Goal: Transaction & Acquisition: Download file/media

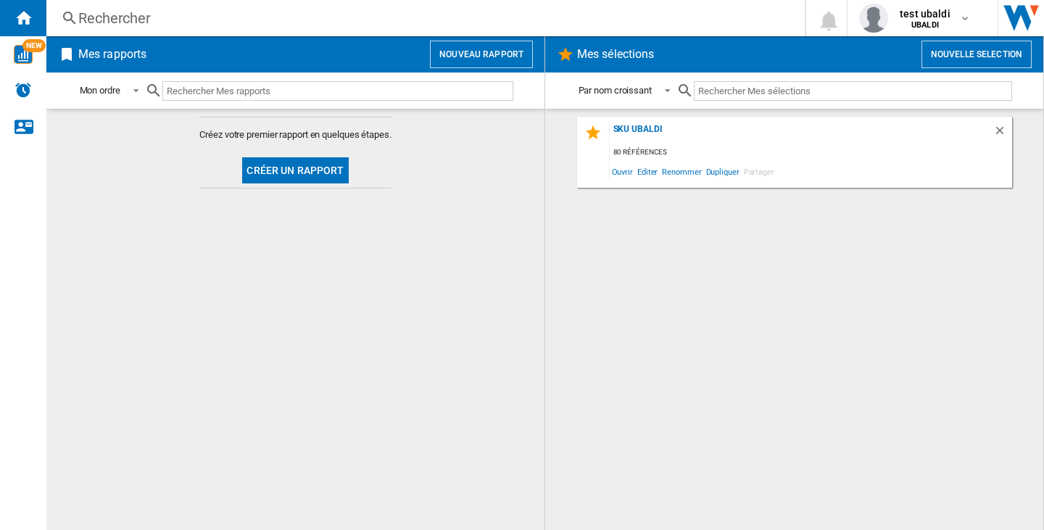
click at [477, 59] on button "Nouveau rapport" at bounding box center [481, 55] width 103 height 28
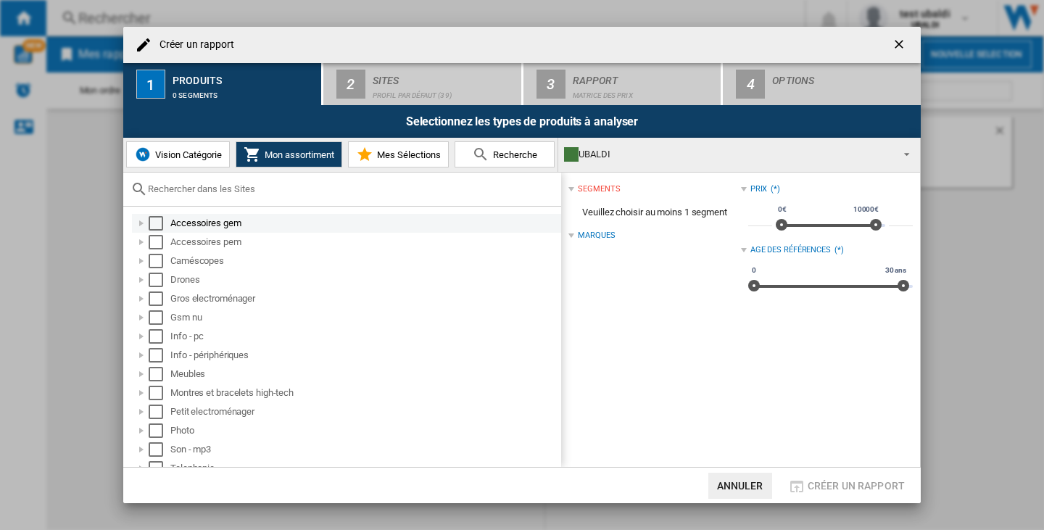
click at [160, 228] on div "Select" at bounding box center [156, 223] width 15 height 15
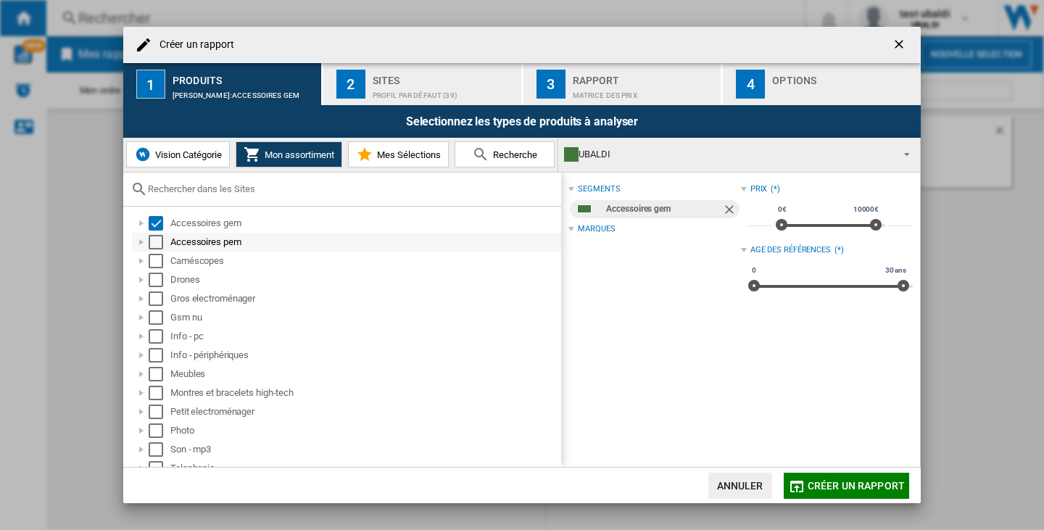
click at [154, 241] on div "Select" at bounding box center [156, 242] width 15 height 15
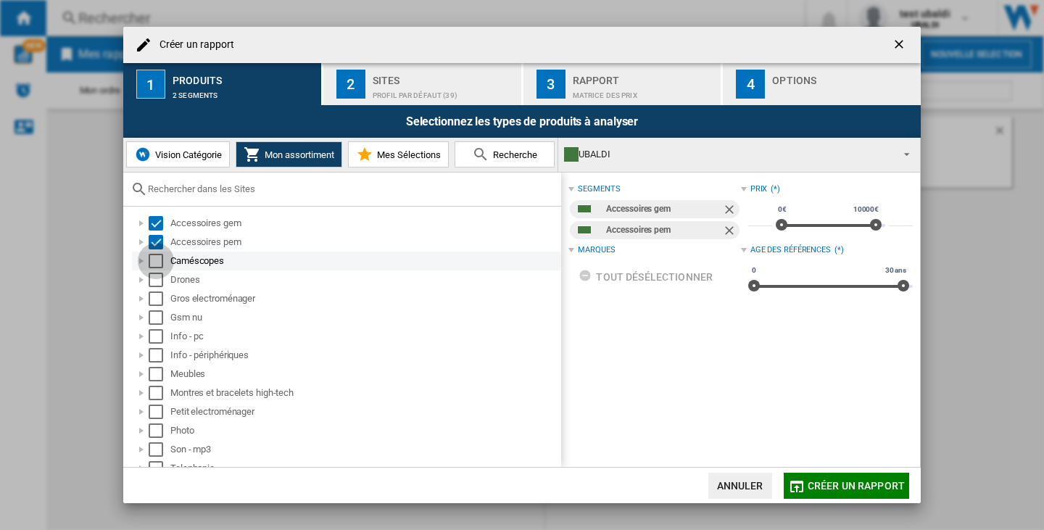
click at [154, 261] on div "Select" at bounding box center [156, 261] width 15 height 15
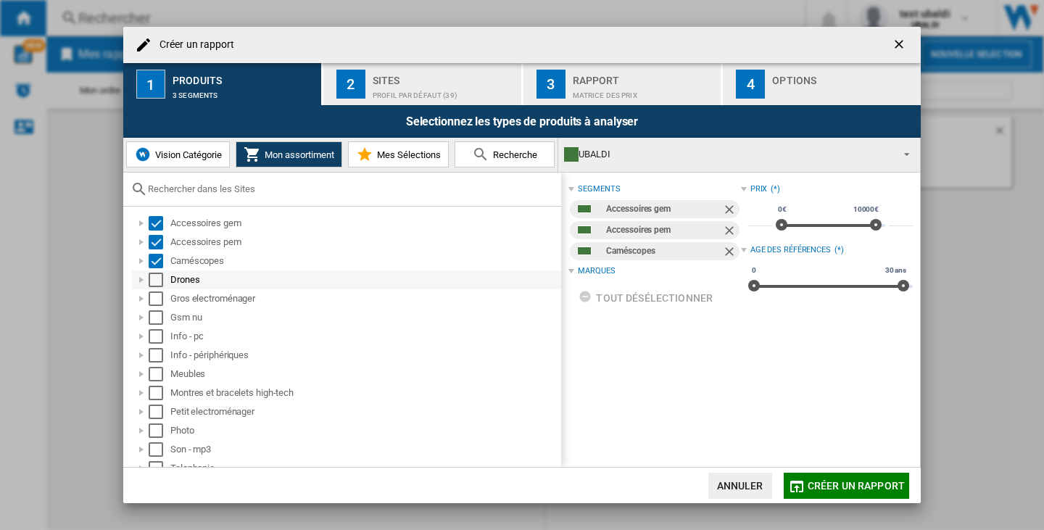
click at [154, 277] on div "Select" at bounding box center [156, 280] width 15 height 15
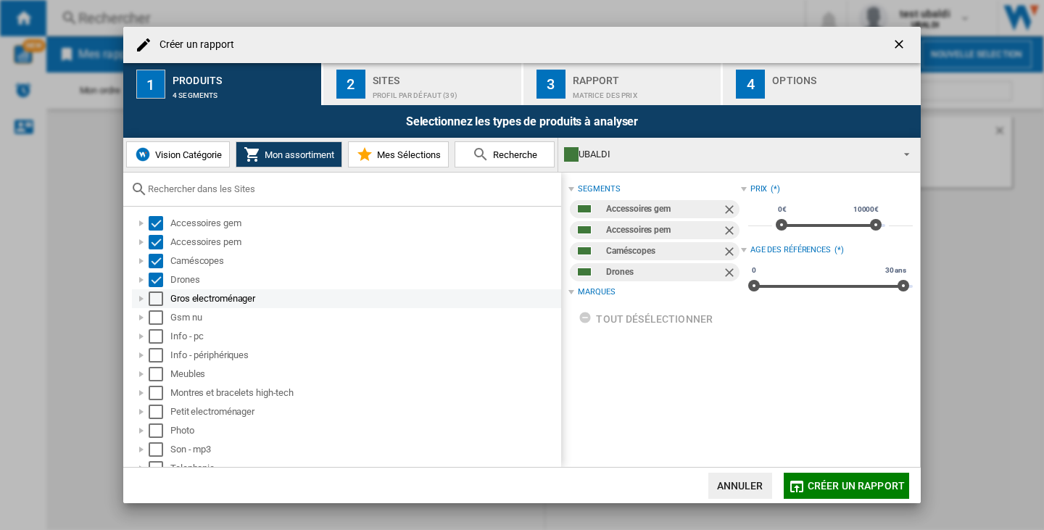
click at [154, 296] on div "Select" at bounding box center [156, 298] width 15 height 15
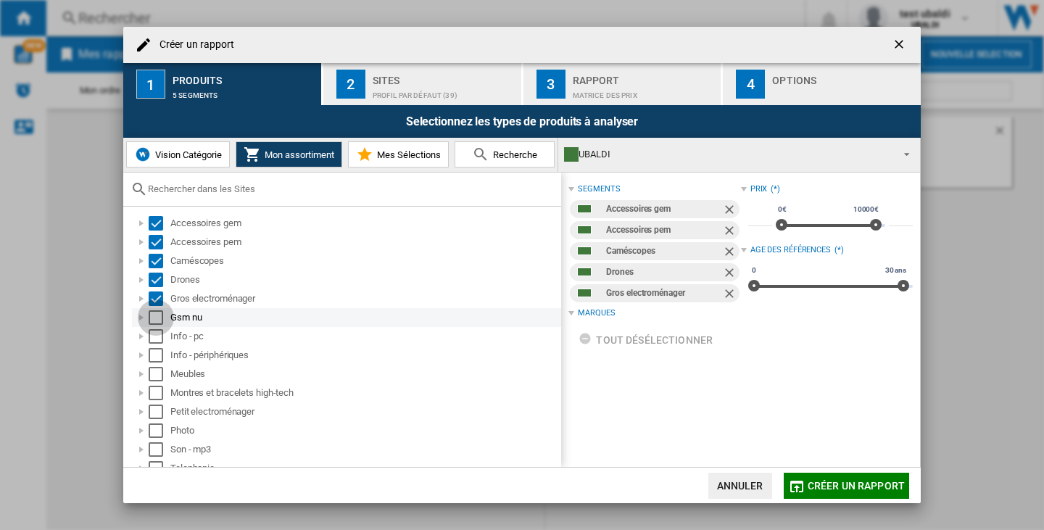
click at [154, 322] on div "Select" at bounding box center [156, 317] width 15 height 15
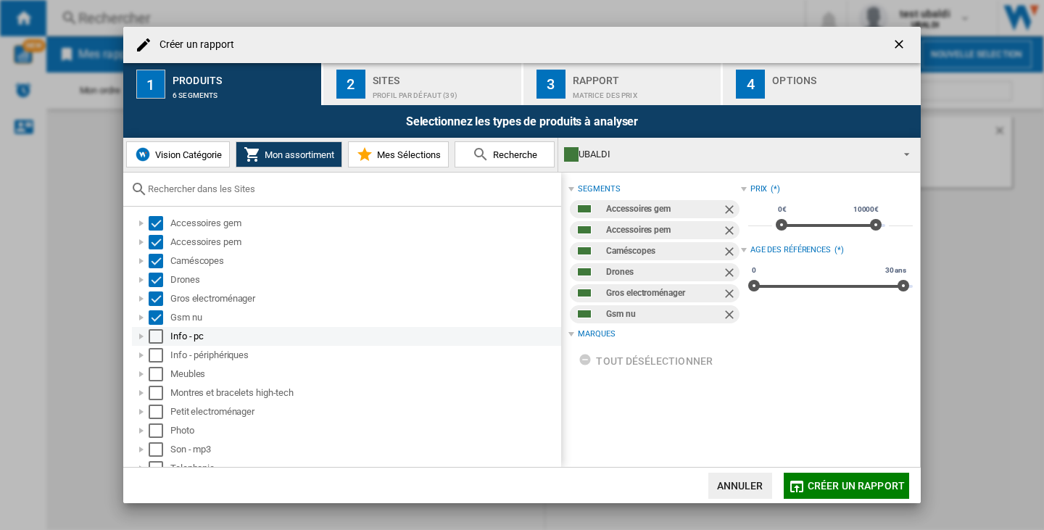
click at [154, 344] on div "Info - pc" at bounding box center [346, 336] width 429 height 19
click at [154, 355] on div "Select" at bounding box center [156, 355] width 15 height 15
click at [157, 331] on div "Select" at bounding box center [156, 336] width 15 height 15
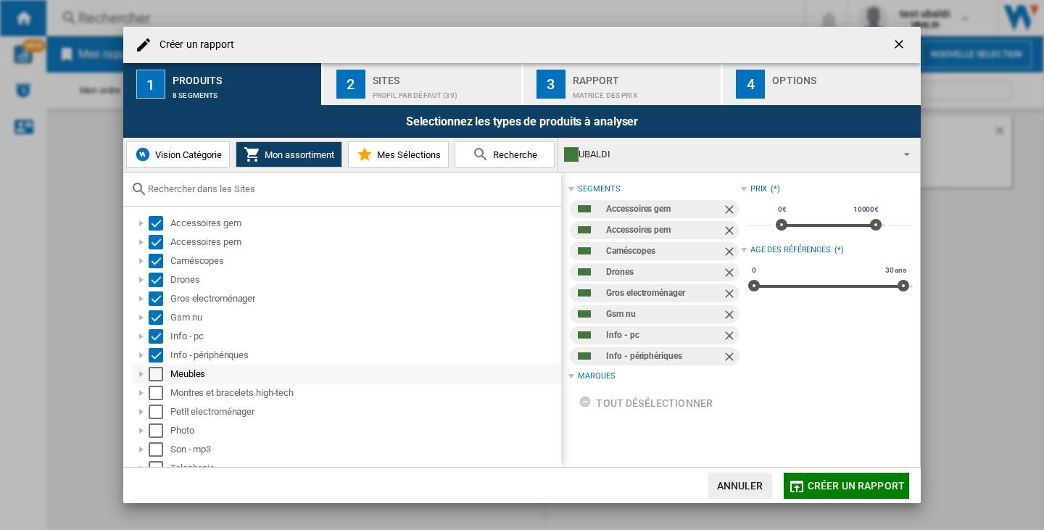
click at [155, 370] on div "Select" at bounding box center [156, 374] width 15 height 15
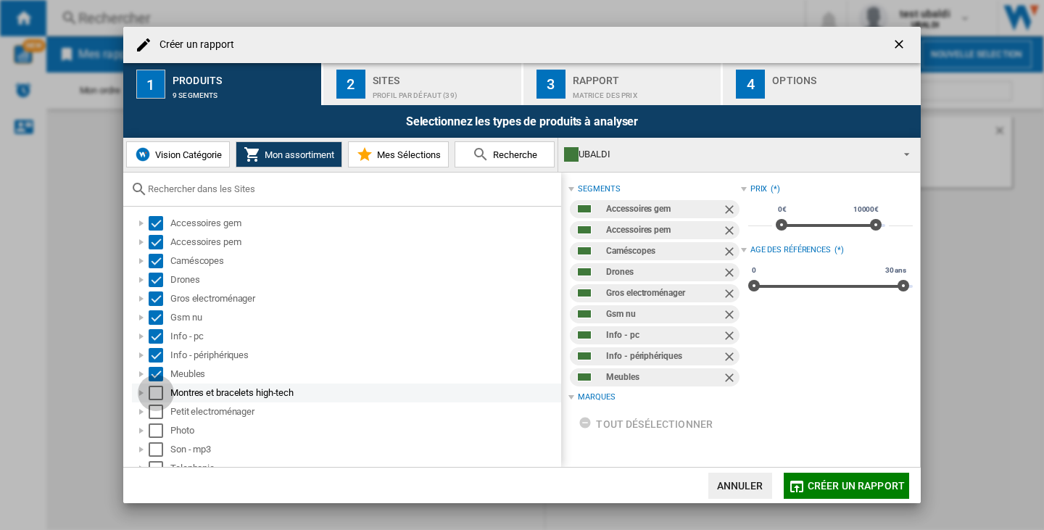
click at [153, 389] on div "Select" at bounding box center [156, 393] width 15 height 15
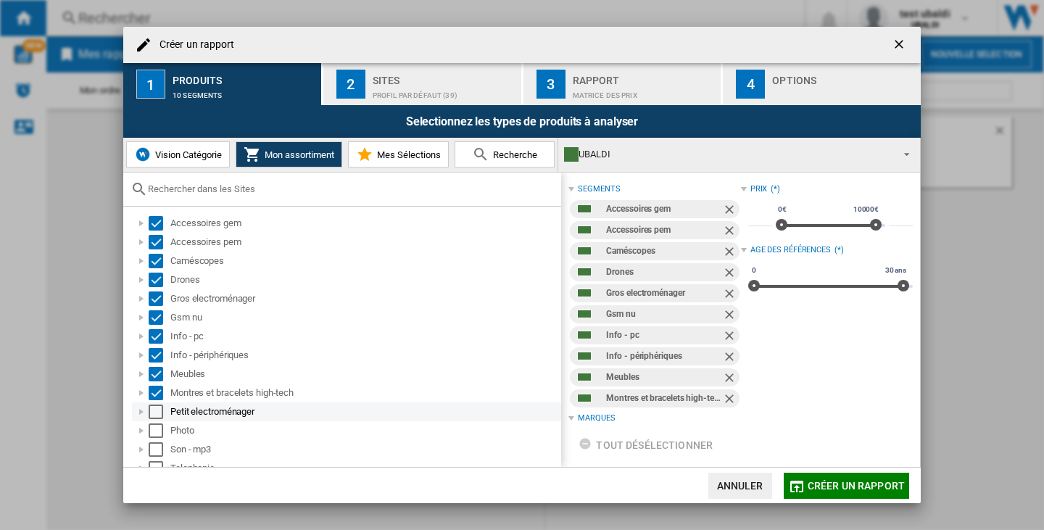
click at [153, 413] on div "Select" at bounding box center [156, 412] width 15 height 15
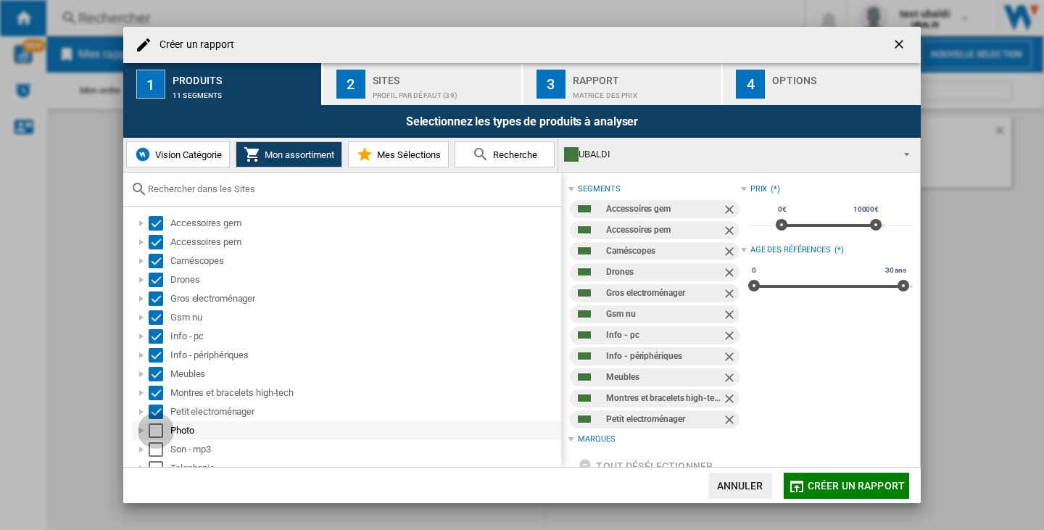
click at [157, 431] on div "Select" at bounding box center [156, 430] width 15 height 15
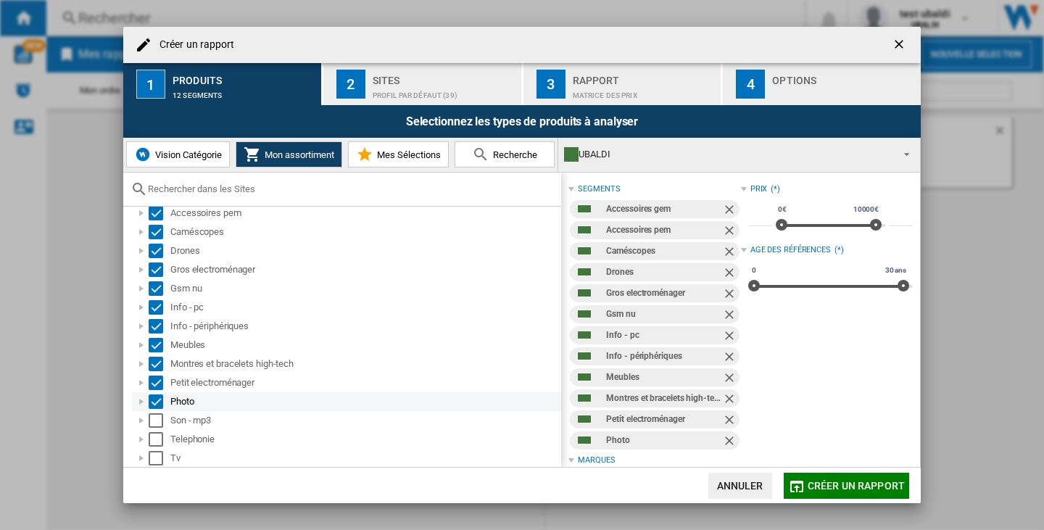
click at [158, 428] on div "Son - mp3" at bounding box center [346, 420] width 429 height 19
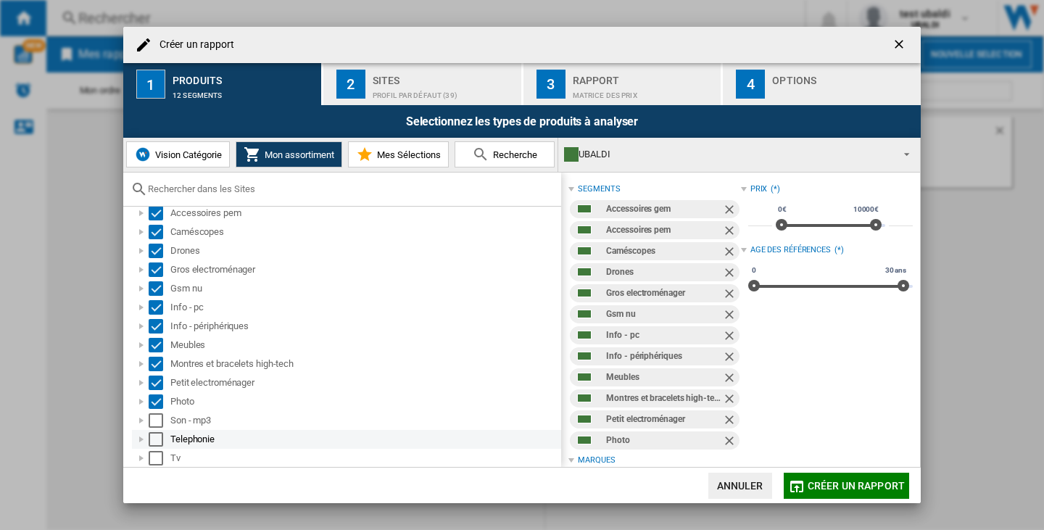
click at [157, 442] on div "Select" at bounding box center [156, 439] width 15 height 15
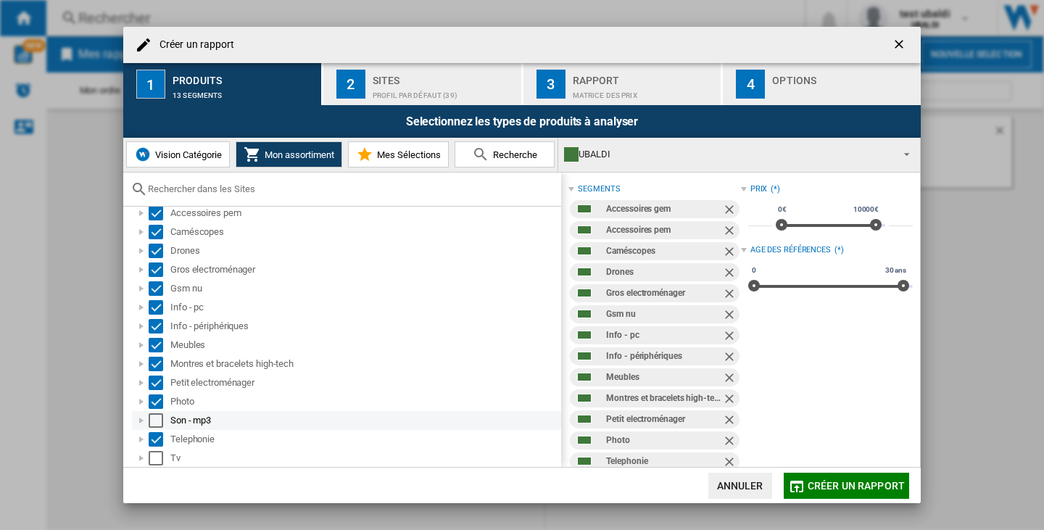
click at [153, 419] on div "Select" at bounding box center [156, 420] width 15 height 15
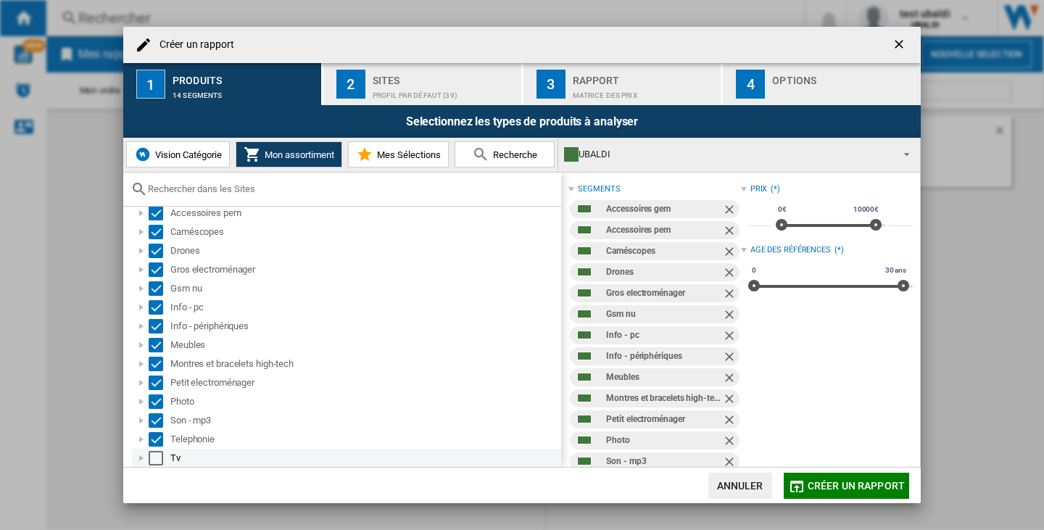
click at [157, 451] on div "Select" at bounding box center [156, 458] width 15 height 15
click at [424, 96] on div "Profil par défaut (39)" at bounding box center [444, 91] width 143 height 15
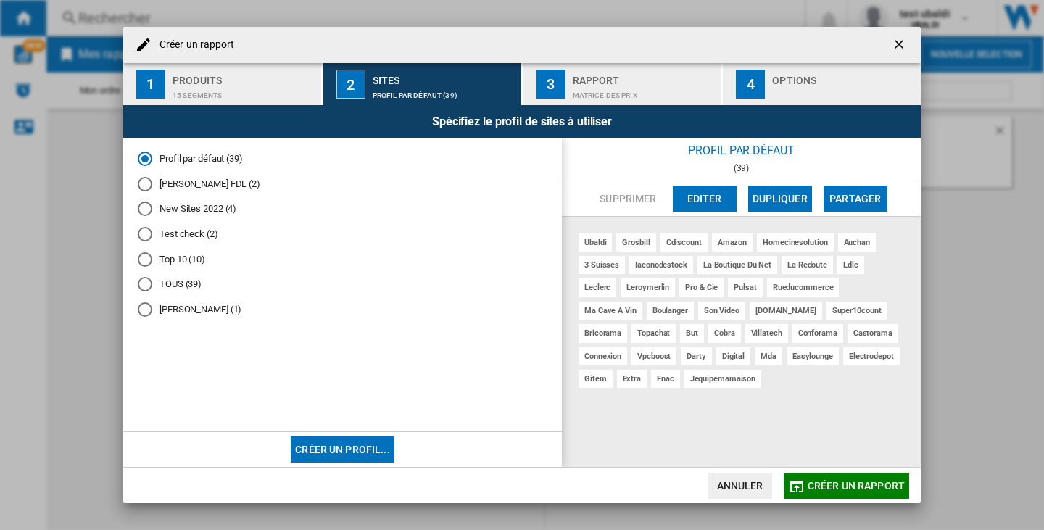
click at [346, 449] on button "Créer un profil..." at bounding box center [343, 449] width 104 height 26
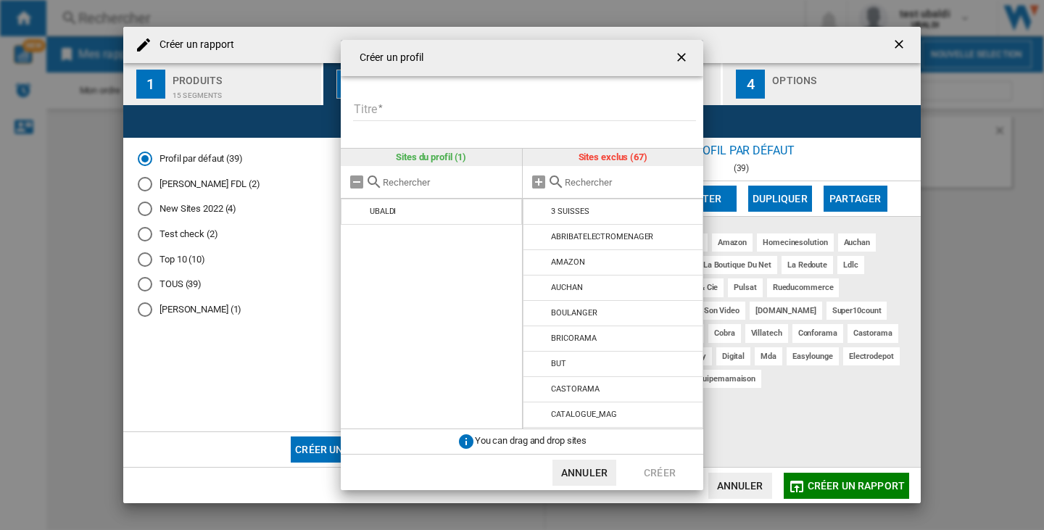
click at [413, 108] on input "Titre" at bounding box center [524, 110] width 343 height 22
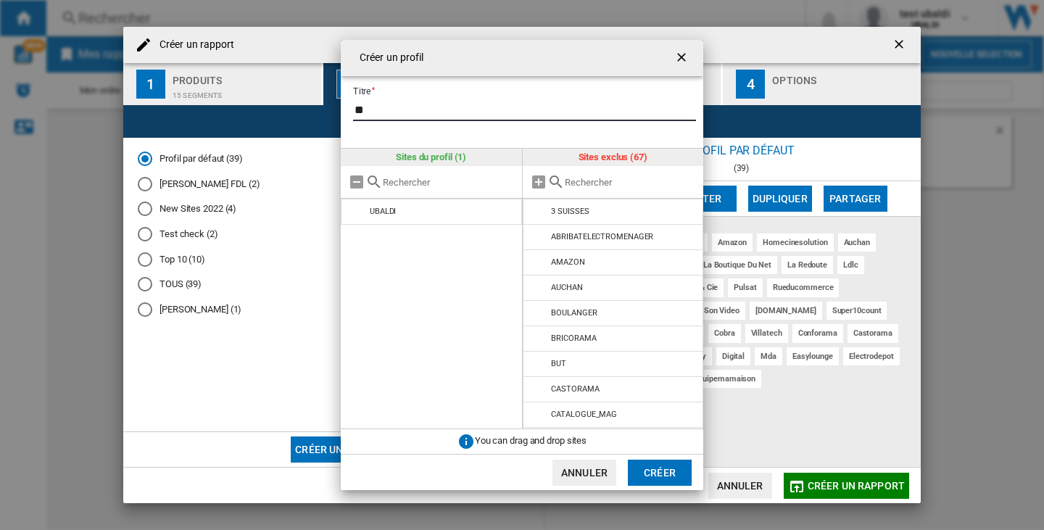
click at [413, 108] on input "**" at bounding box center [524, 110] width 343 height 22
type input "**"
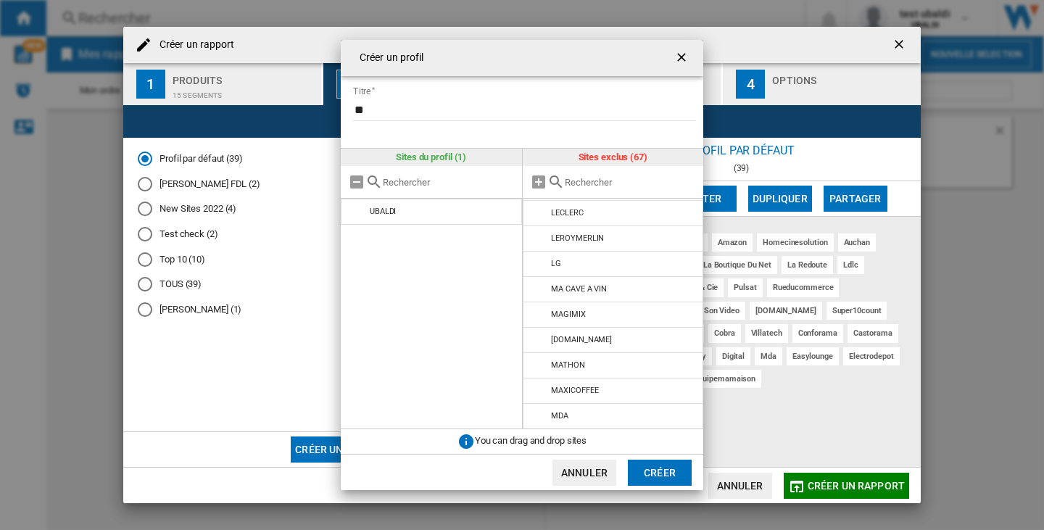
scroll to position [1115, 0]
click at [537, 312] on md-icon at bounding box center [539, 314] width 17 height 17
click at [665, 478] on button "Créer" at bounding box center [660, 473] width 64 height 26
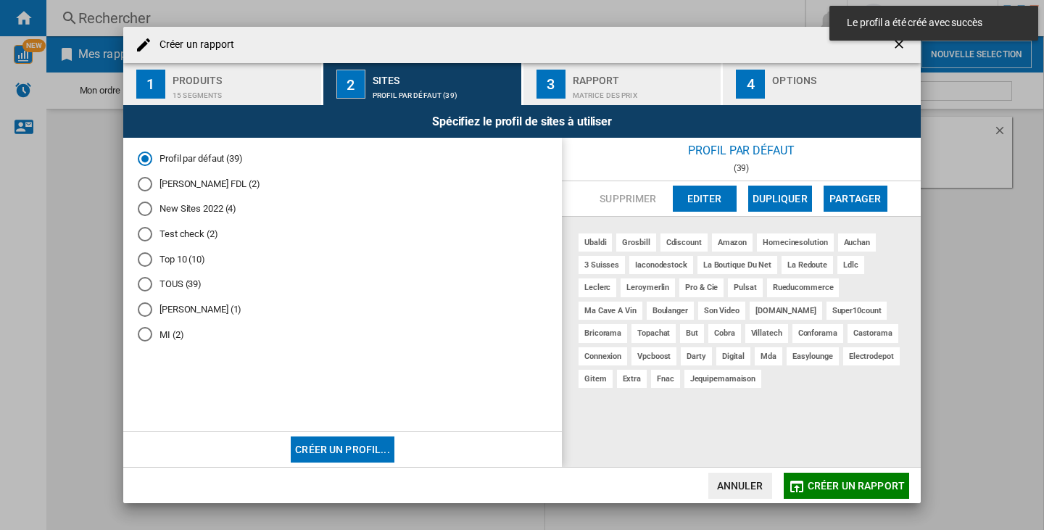
click at [143, 334] on div "MI (2)" at bounding box center [145, 334] width 15 height 15
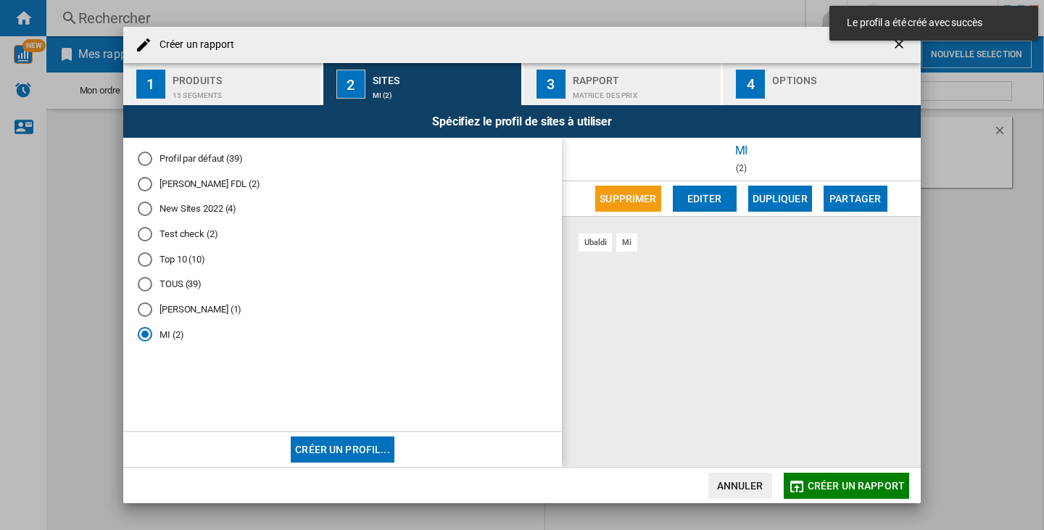
click at [674, 72] on div "Rapport" at bounding box center [644, 76] width 143 height 15
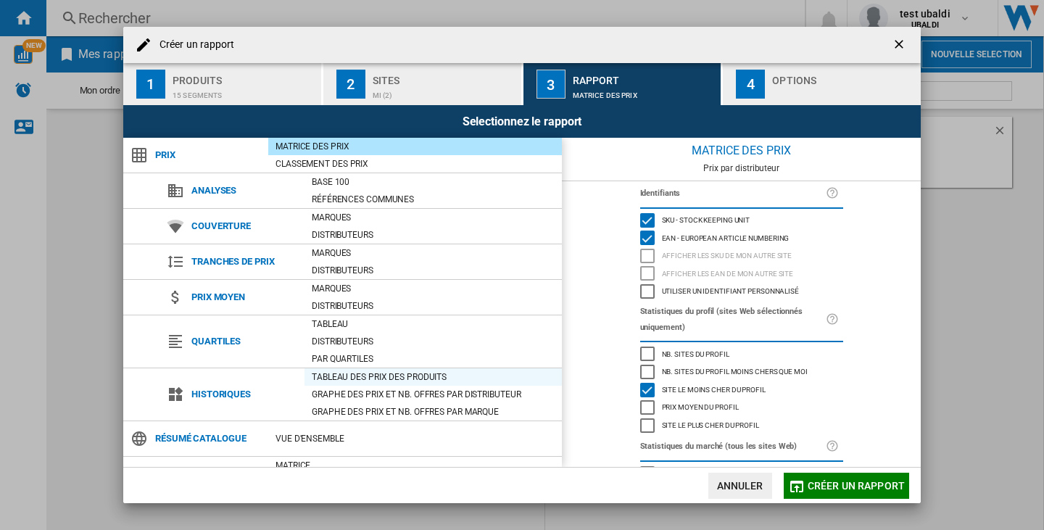
click at [344, 379] on div "Tableau des prix des produits" at bounding box center [433, 377] width 257 height 15
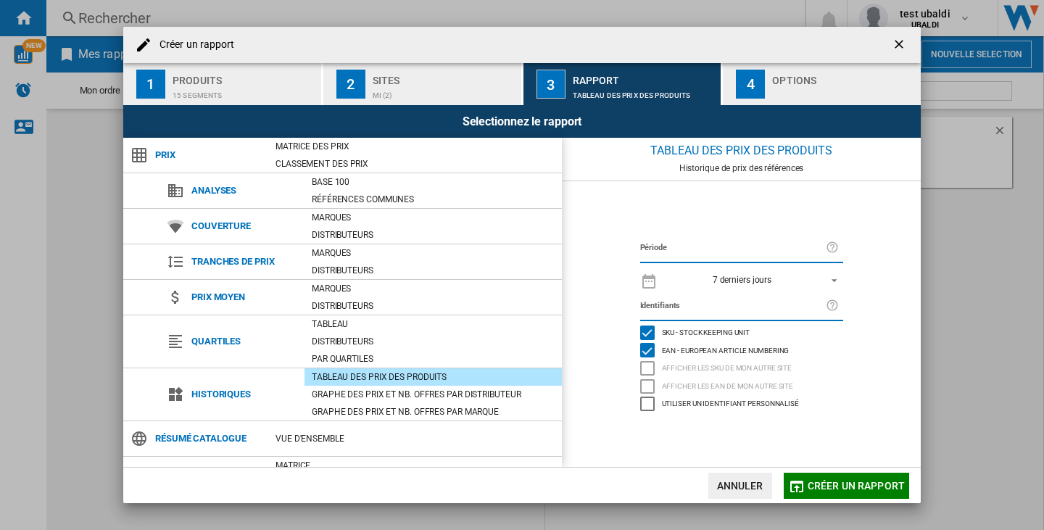
click at [840, 280] on md-select-value "7 derniers jours" at bounding box center [754, 280] width 178 height 20
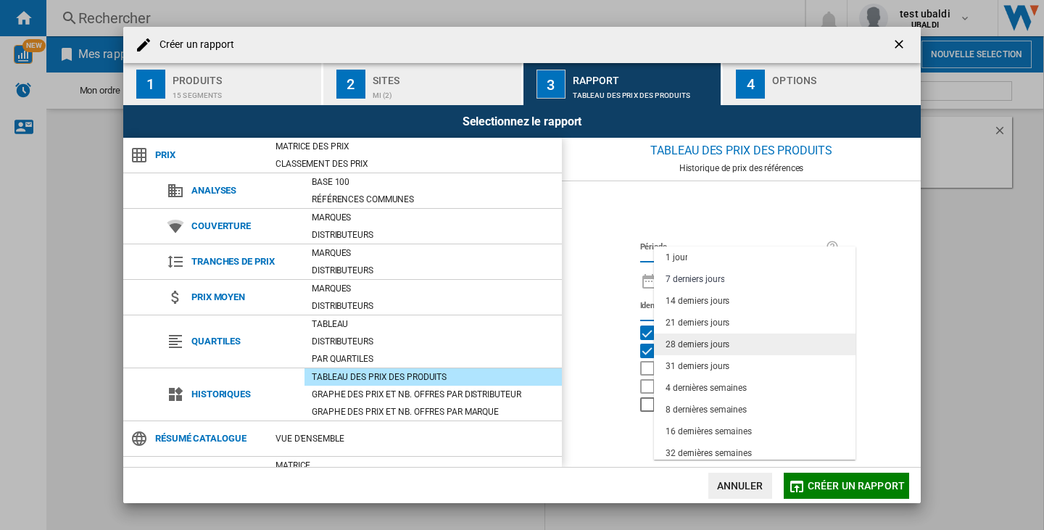
scroll to position [73, 0]
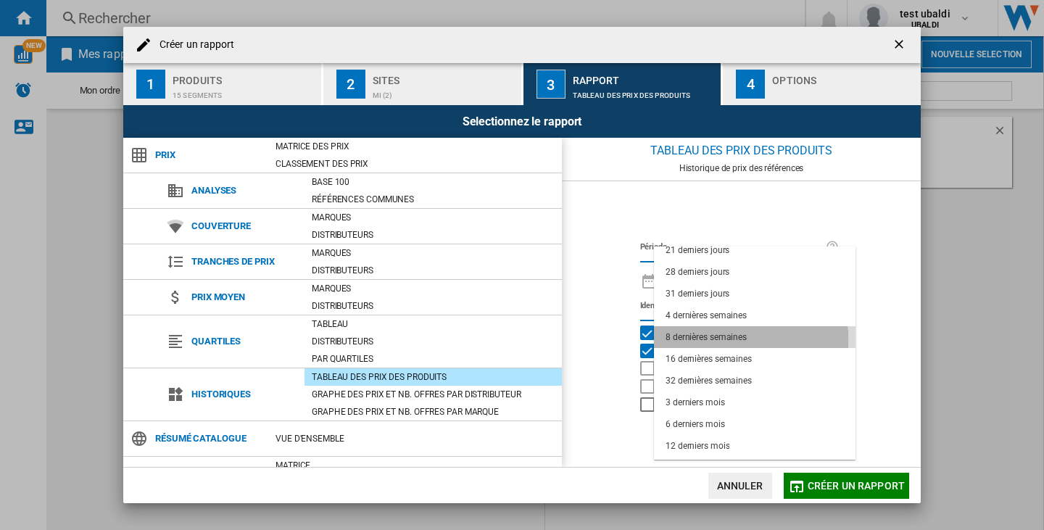
click at [709, 339] on div "8 dernières semaines" at bounding box center [706, 337] width 81 height 12
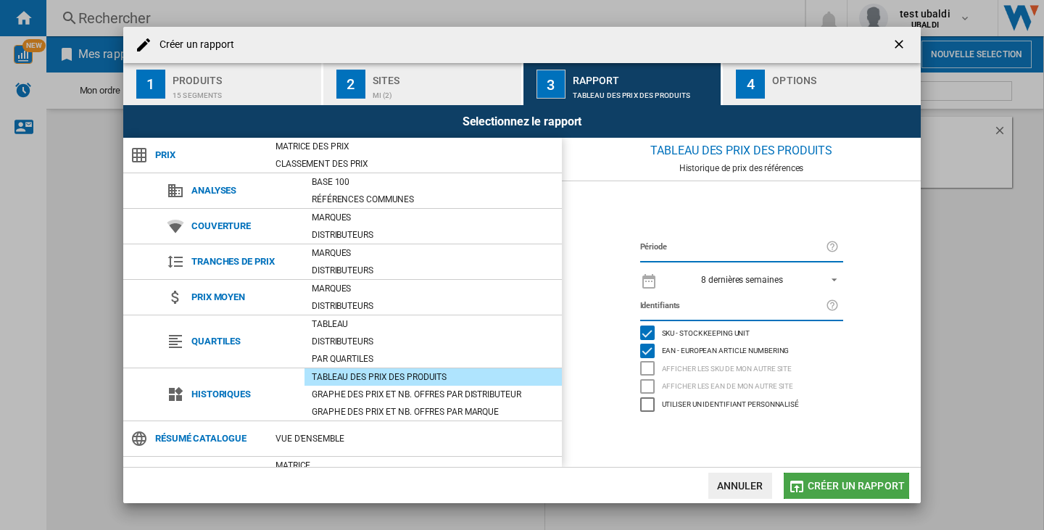
click at [873, 489] on span "Créer un rapport" at bounding box center [856, 486] width 97 height 12
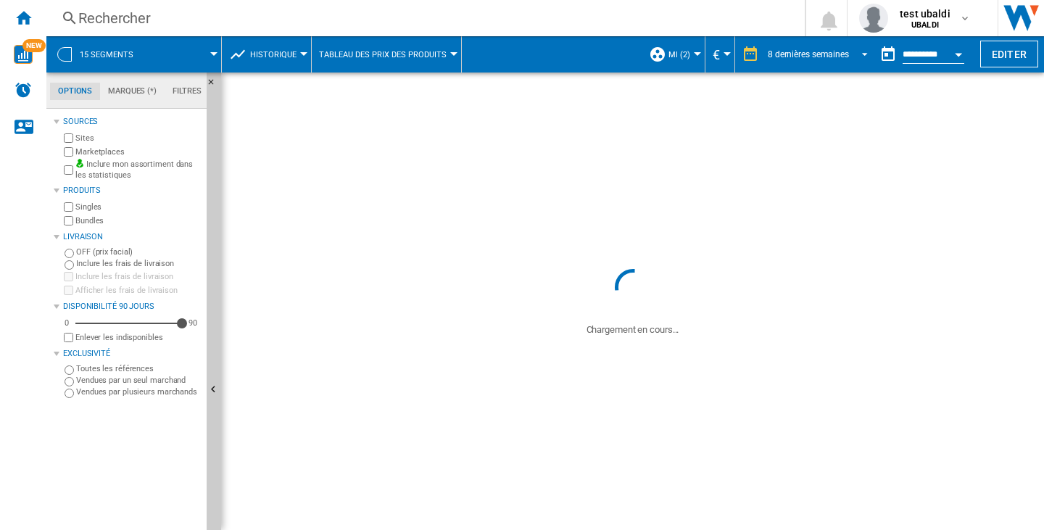
click at [852, 51] on span "REPORTS.WIZARD.STEPS.REPORT.STEPS.REPORT_OPTIONS.PERIOD: 8 dernières semaines" at bounding box center [860, 52] width 17 height 13
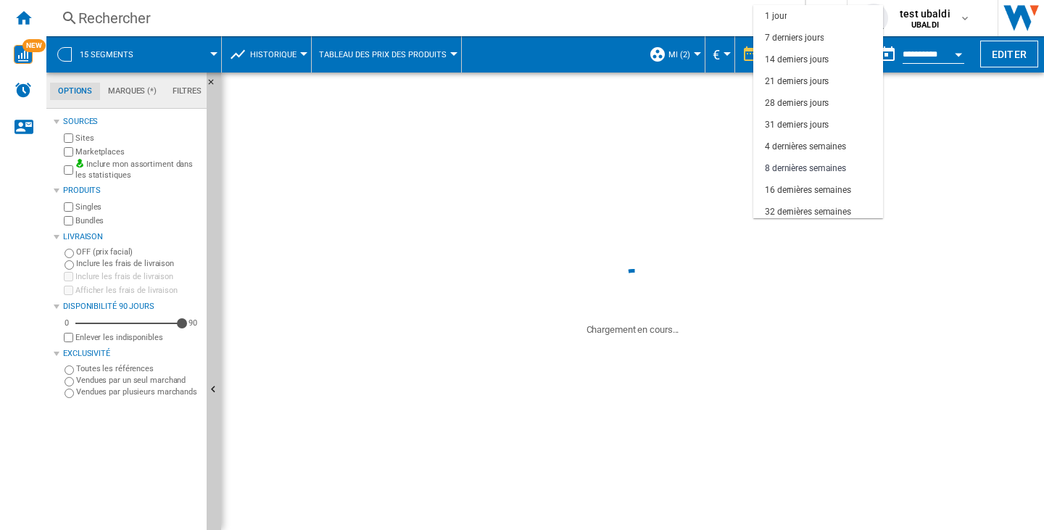
scroll to position [91, 0]
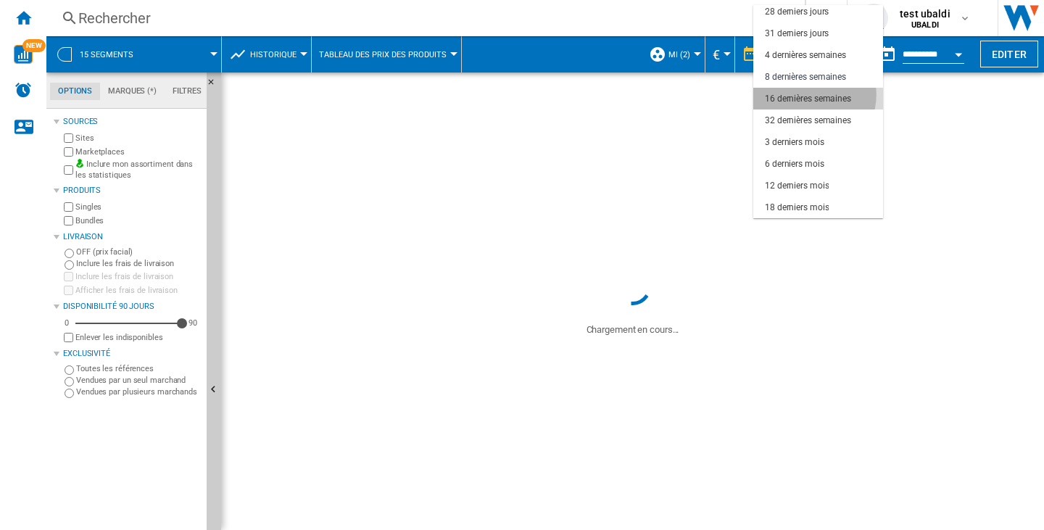
click at [811, 95] on div "16 dernières semaines" at bounding box center [808, 99] width 86 height 12
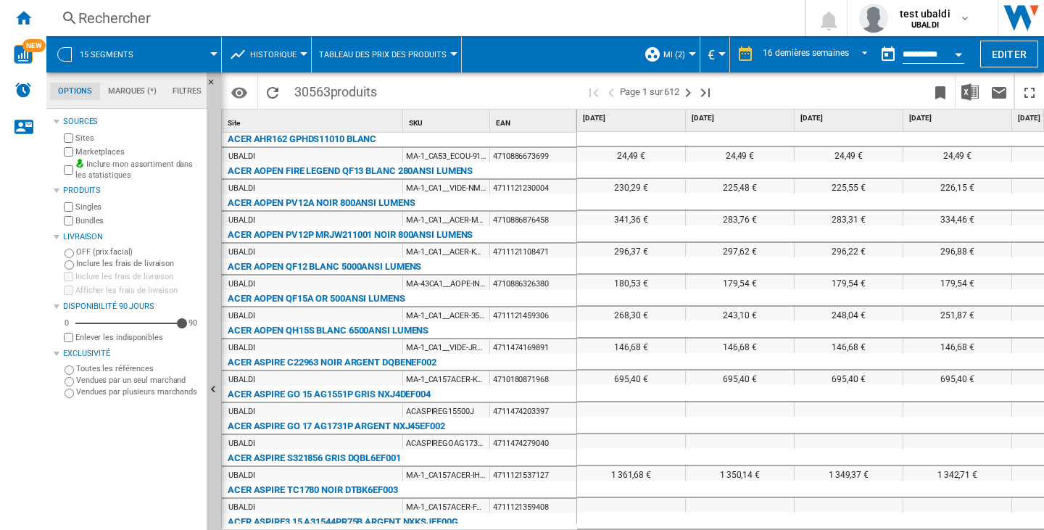
scroll to position [435, 0]
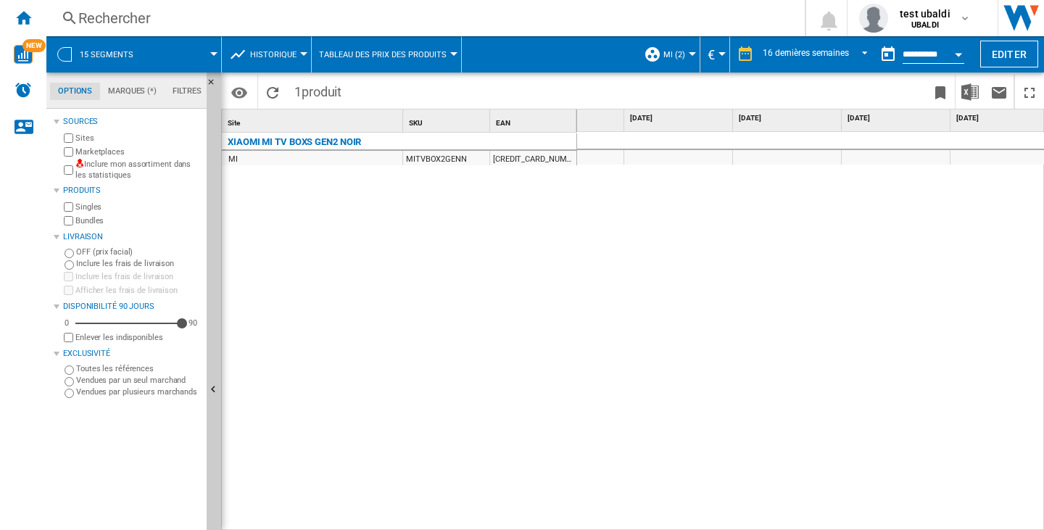
scroll to position [0, 860]
click at [140, 93] on md-tab-item "Marques (*)" at bounding box center [132, 91] width 65 height 17
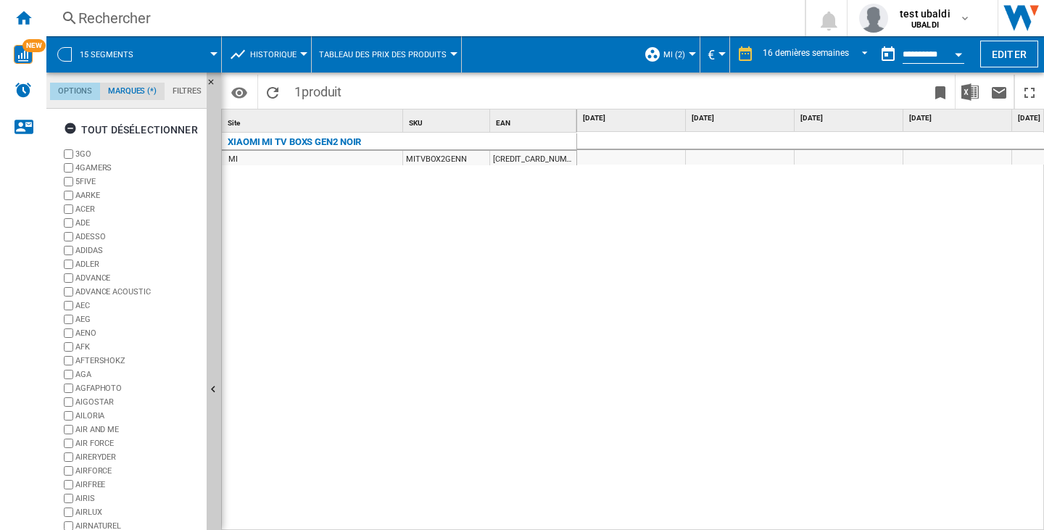
click at [58, 94] on md-tab-item "Options" at bounding box center [75, 91] width 50 height 17
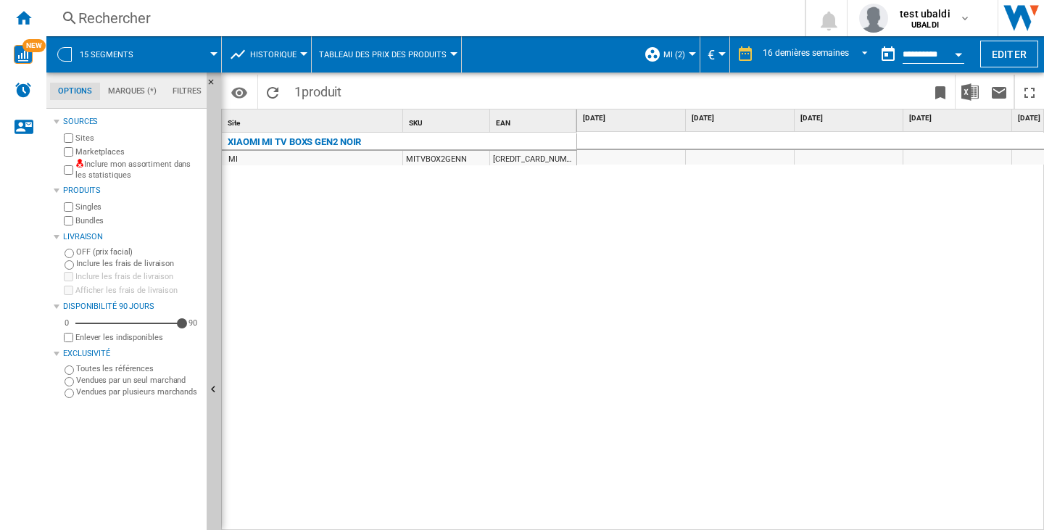
click at [509, 288] on div "XIAOMI MI TV BOXS GEN2 NOIR MI MITVBOX2GENN [CREDIT_CARD_NUMBER]" at bounding box center [399, 328] width 355 height 391
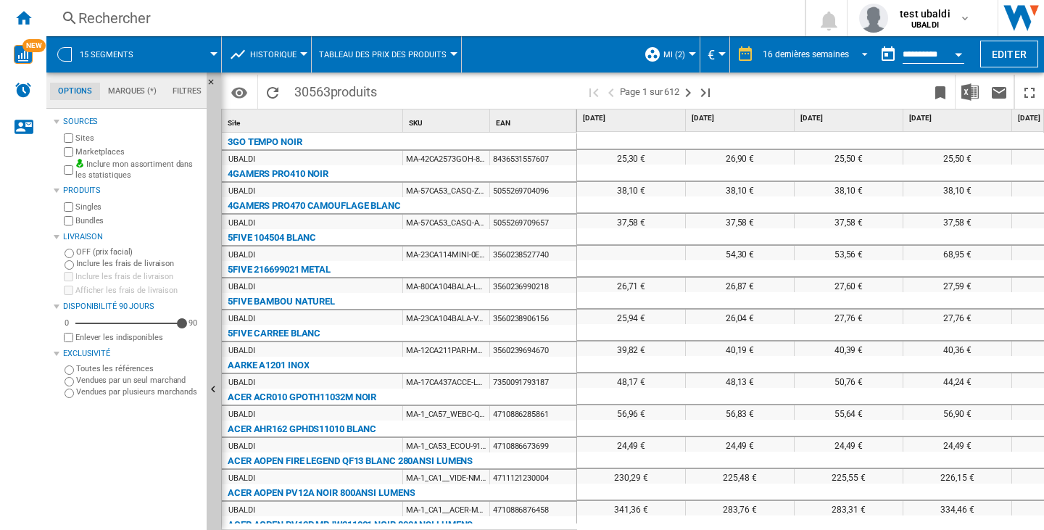
click at [835, 57] on div "16 dernières semaines" at bounding box center [806, 54] width 86 height 10
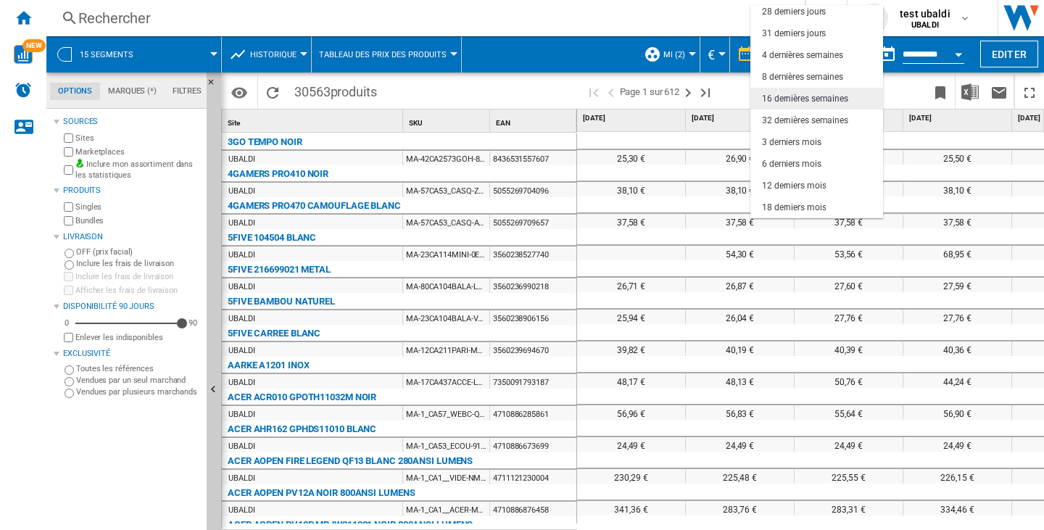
click at [811, 98] on div "16 dernières semaines" at bounding box center [805, 99] width 86 height 12
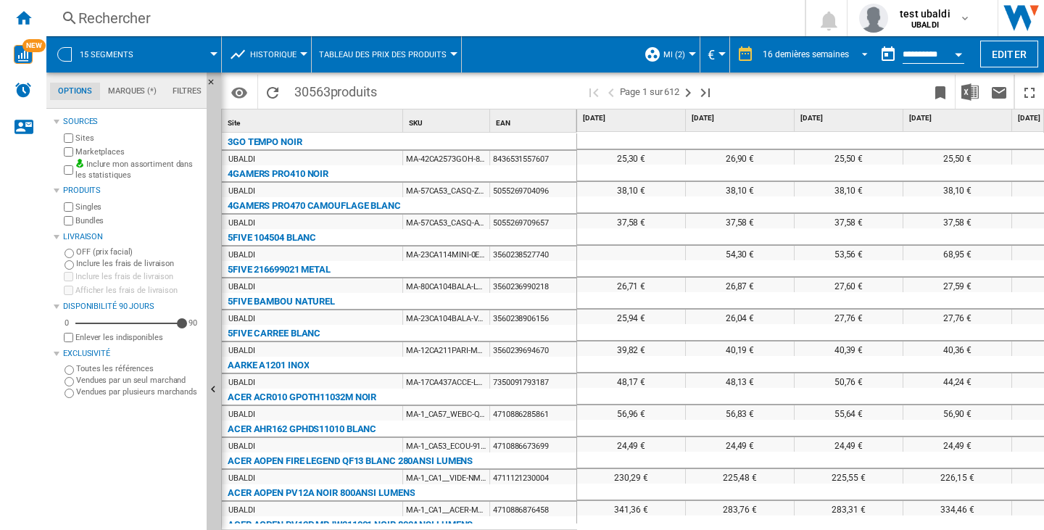
click at [777, 51] on div "16 dernières semaines" at bounding box center [806, 54] width 86 height 10
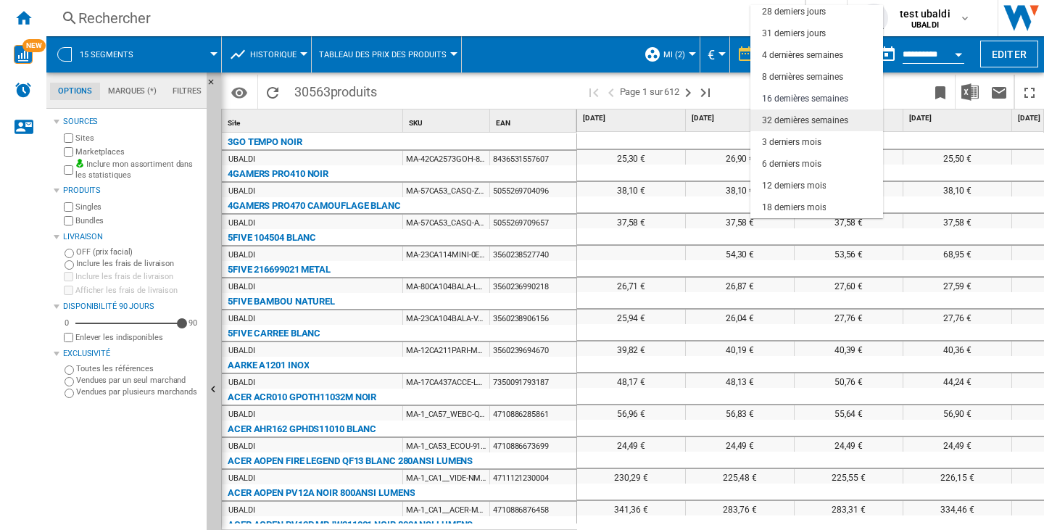
click at [798, 122] on div "32 dernières semaines" at bounding box center [805, 121] width 86 height 12
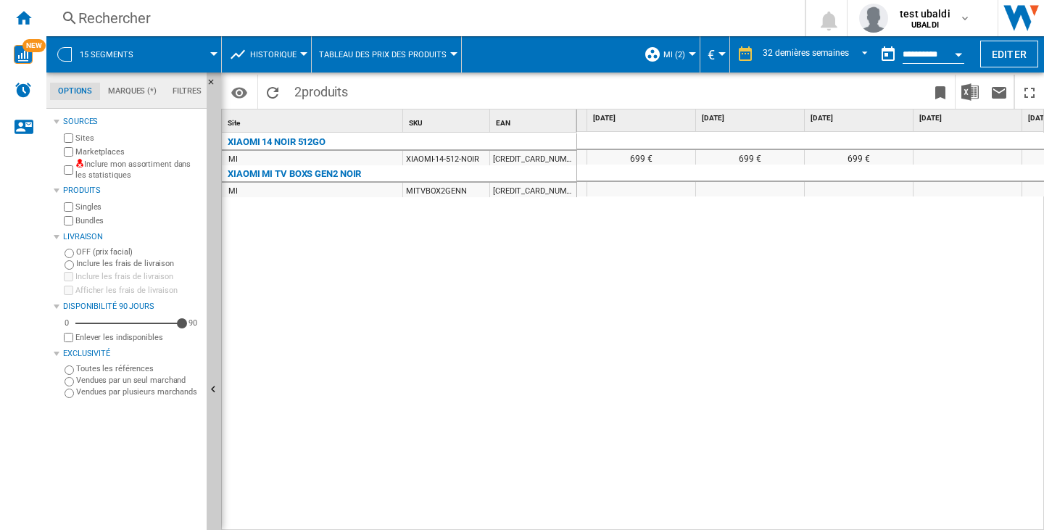
scroll to position [0, 1296]
click at [790, 45] on md-select-value "32 dernières semaines" at bounding box center [817, 55] width 112 height 22
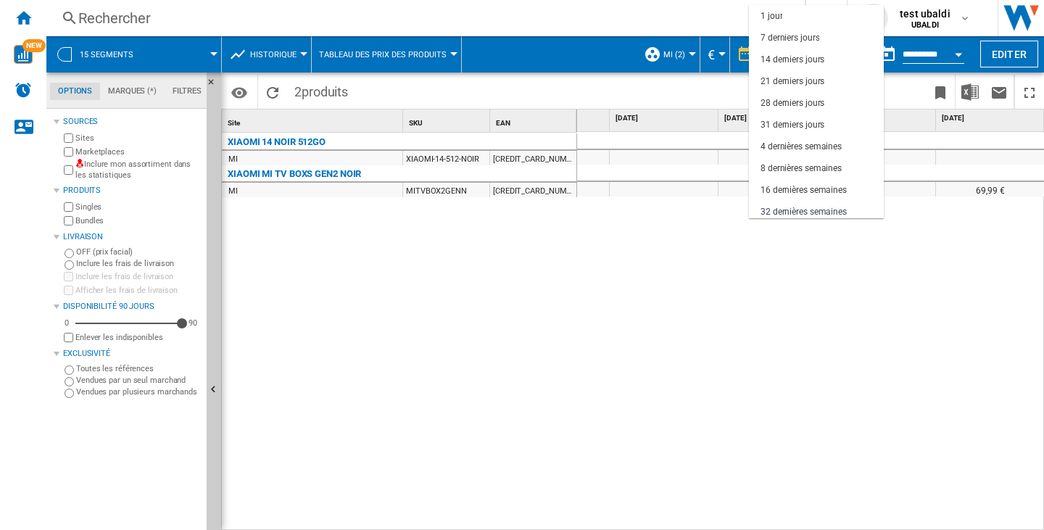
scroll to position [91, 0]
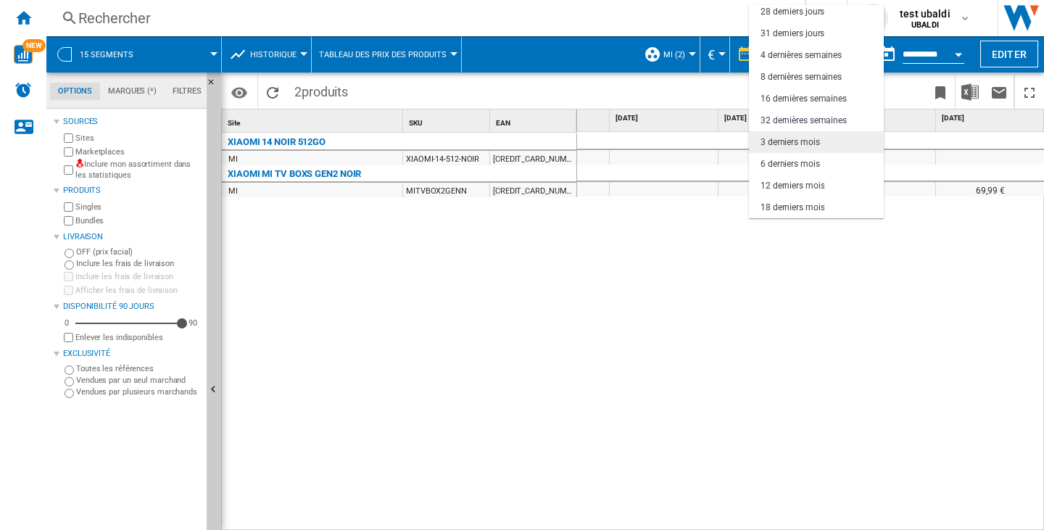
click at [808, 141] on div "3 derniers mois" at bounding box center [790, 142] width 59 height 12
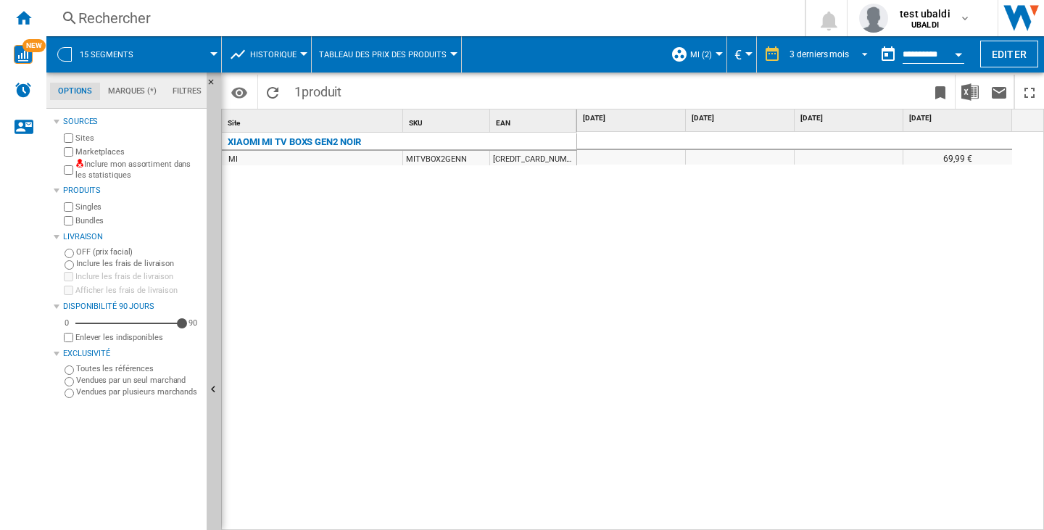
click at [813, 50] on div "3 derniers mois" at bounding box center [819, 54] width 59 height 10
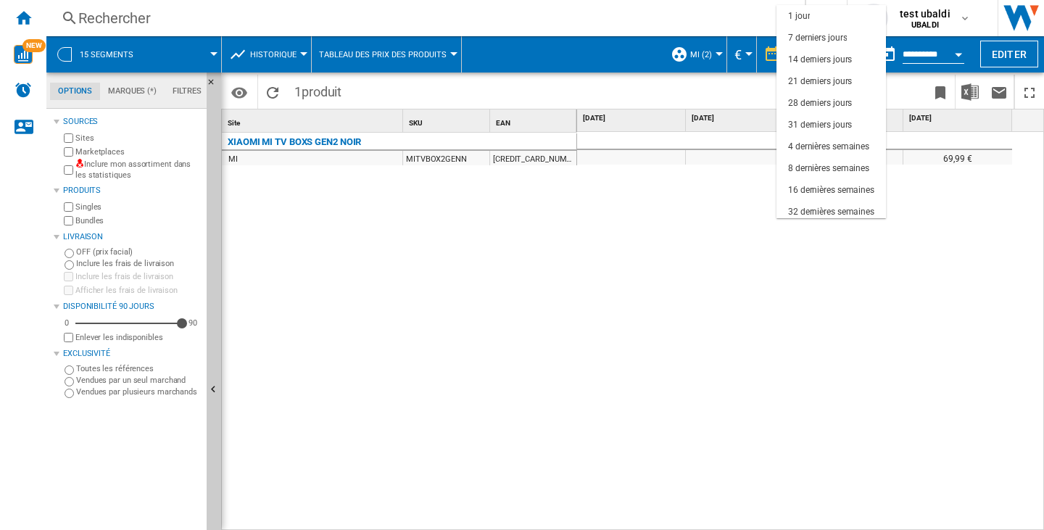
scroll to position [91, 0]
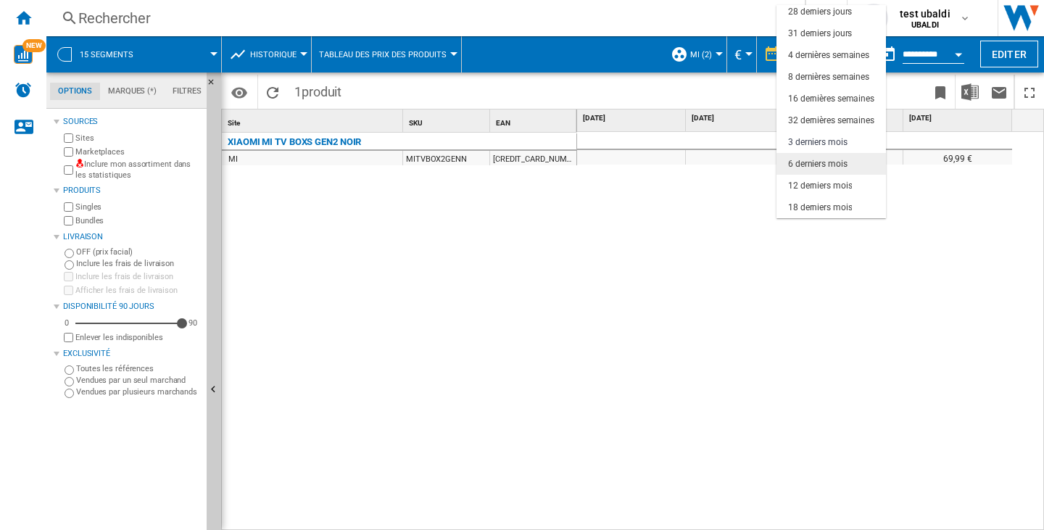
click at [816, 160] on div "6 derniers mois" at bounding box center [817, 164] width 59 height 12
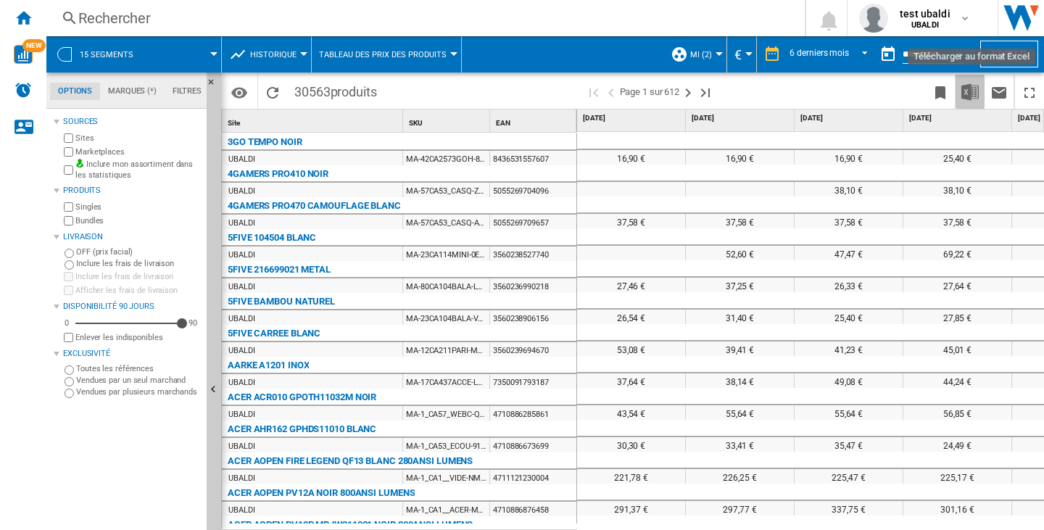
click at [969, 101] on button "Télécharger au format Excel" at bounding box center [970, 92] width 29 height 34
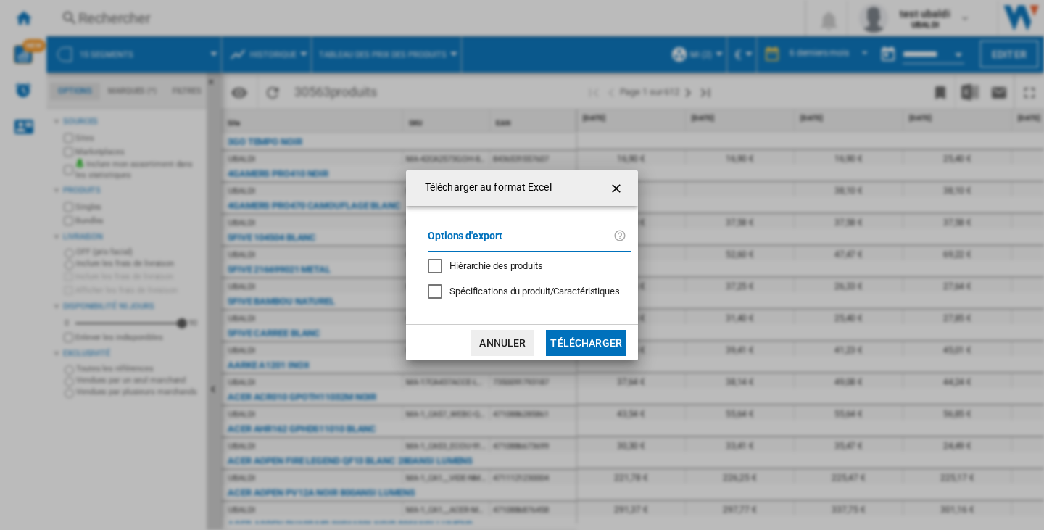
click at [580, 345] on button "Télécharger" at bounding box center [586, 343] width 80 height 26
